Goal: Navigation & Orientation: Find specific page/section

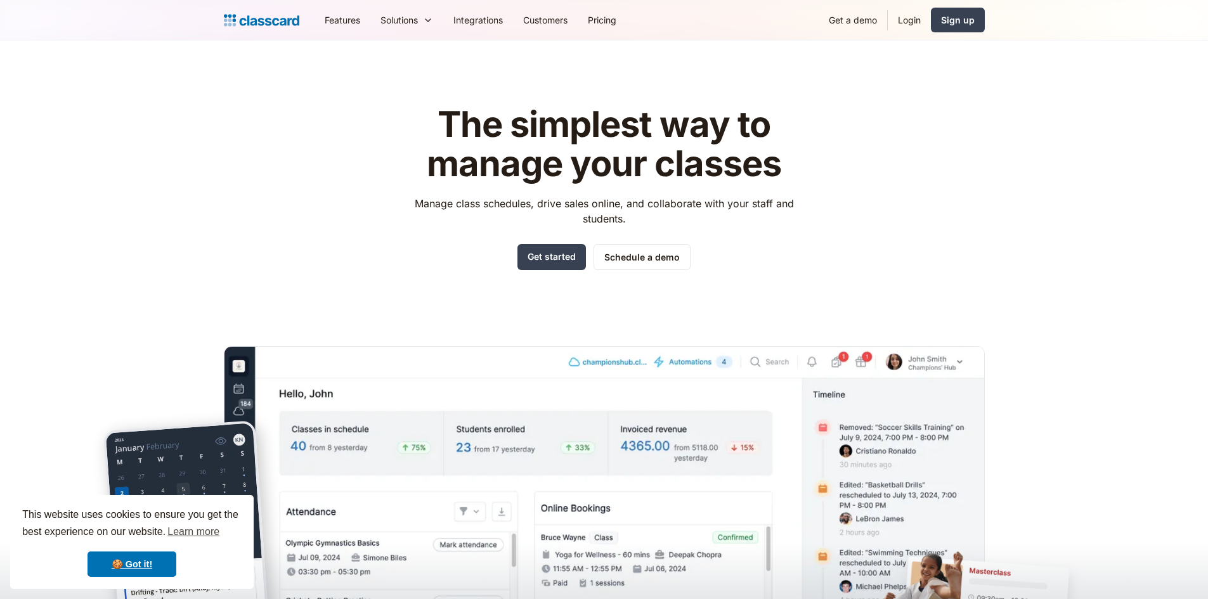
drag, startPoint x: 903, startPoint y: 16, endPoint x: 927, endPoint y: 35, distance: 29.8
click at [903, 17] on link "Login" at bounding box center [909, 20] width 43 height 29
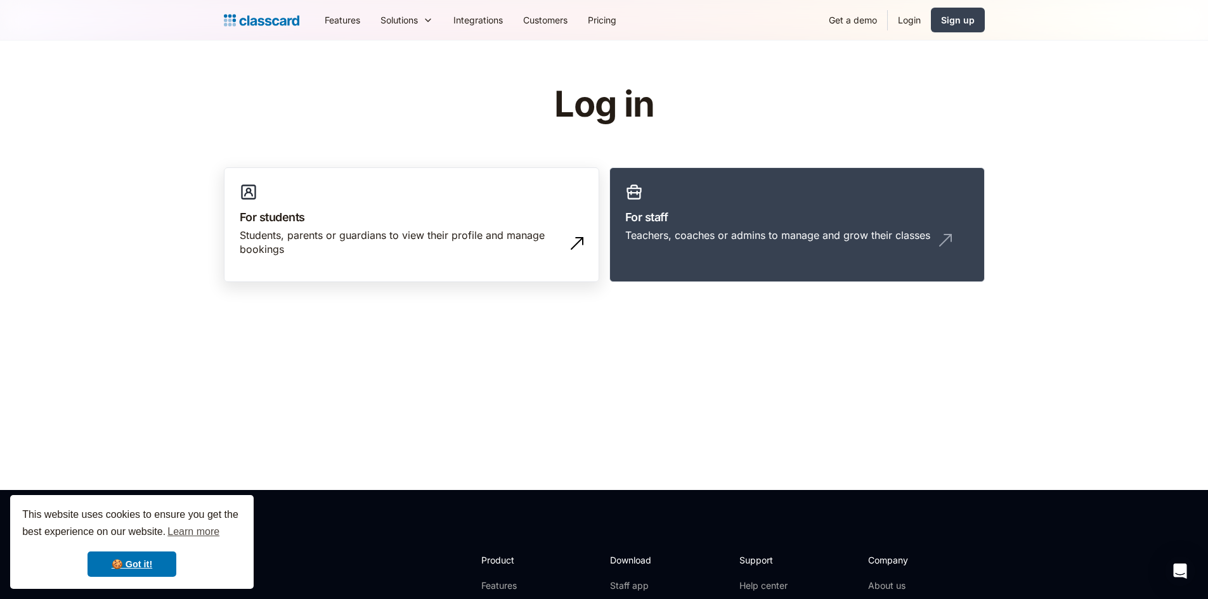
click at [366, 236] on div "Students, parents or guardians to view their profile and manage bookings" at bounding box center [399, 242] width 318 height 29
